Goal: Use online tool/utility: Utilize a website feature to perform a specific function

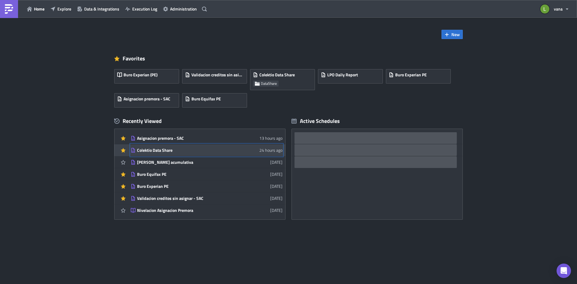
click at [159, 152] on div "Colektio Data Share" at bounding box center [189, 150] width 105 height 5
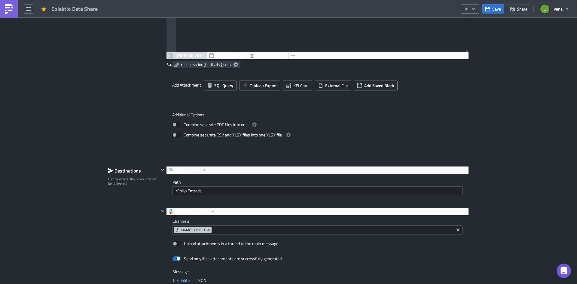
scroll to position [691, 0]
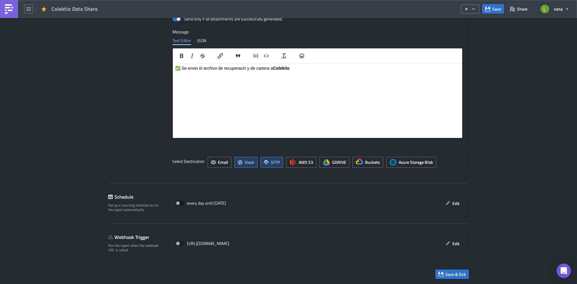
click at [178, 203] on span at bounding box center [180, 203] width 8 height 5
click at [178, 203] on input "checkbox" at bounding box center [179, 203] width 4 height 4
checkbox input "true"
click at [492, 11] on button "Save" at bounding box center [494, 8] width 22 height 9
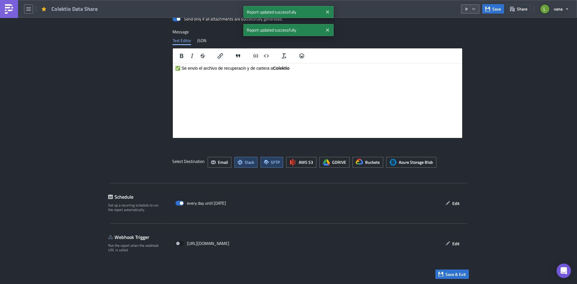
click at [475, 9] on icon "button" at bounding box center [473, 9] width 3 height 2
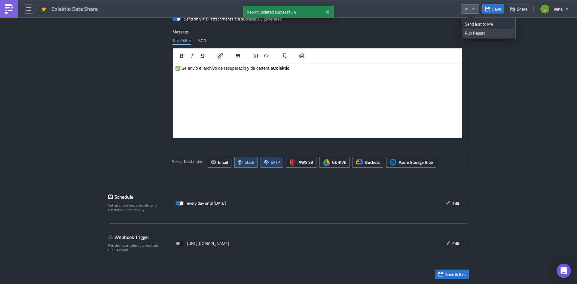
click at [475, 34] on div "Run Report" at bounding box center [488, 33] width 47 height 6
